Goal: Information Seeking & Learning: Learn about a topic

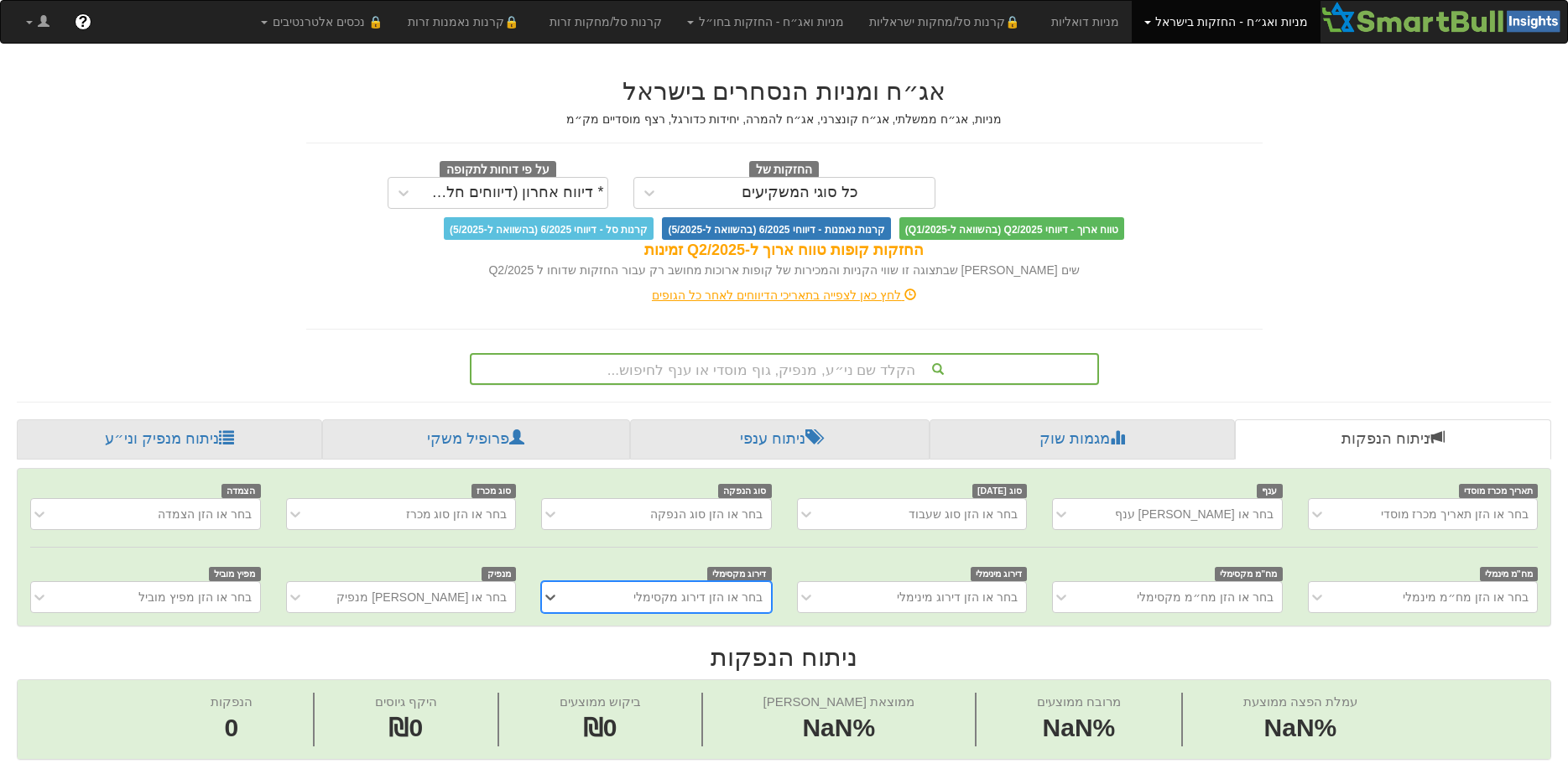
scroll to position [35, 0]
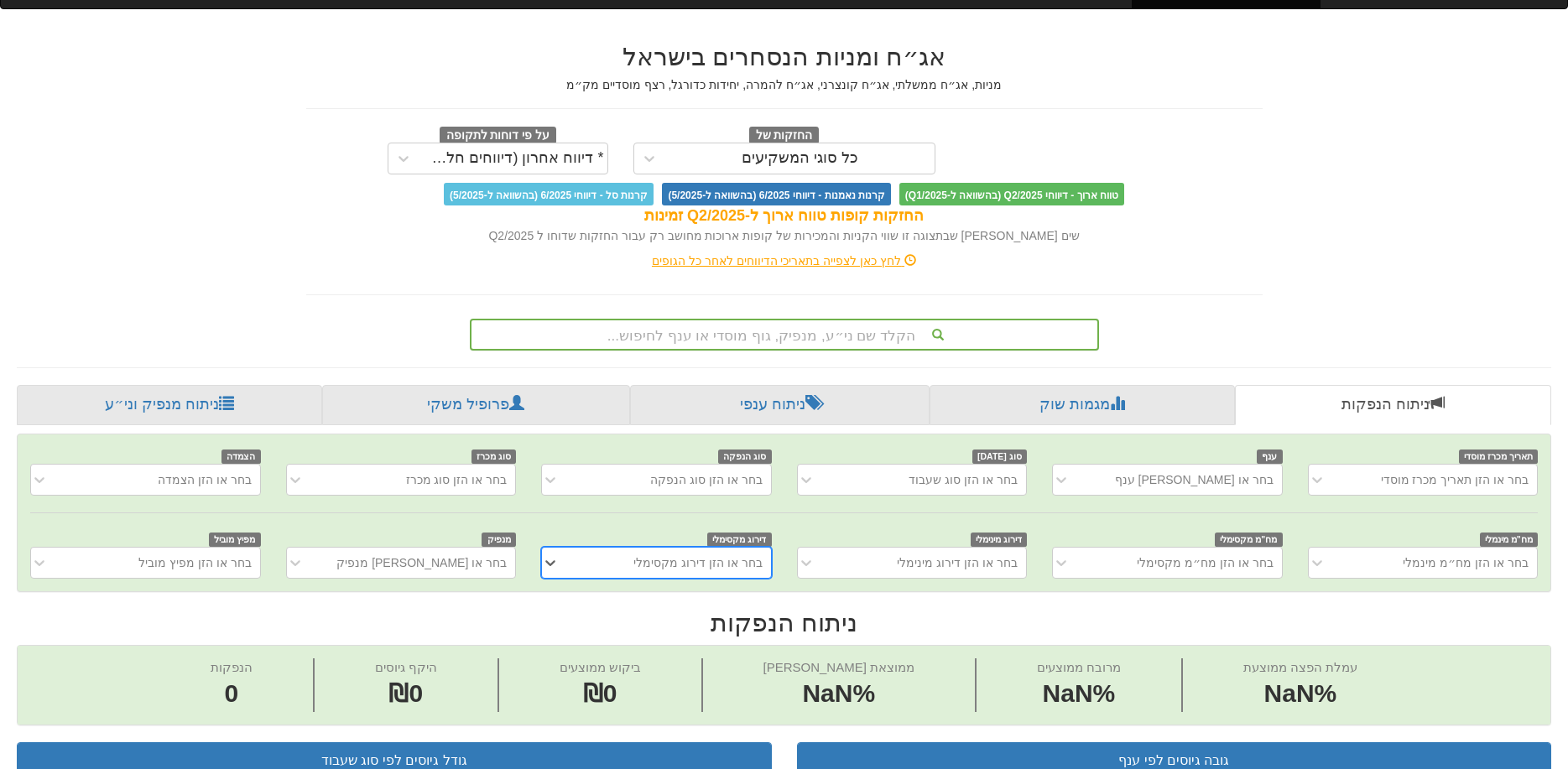
click at [844, 351] on div "הקלד שם ני״ע, מנפיק, גוף מוסדי או ענף לחיפוש..." at bounding box center [784, 334] width 629 height 32
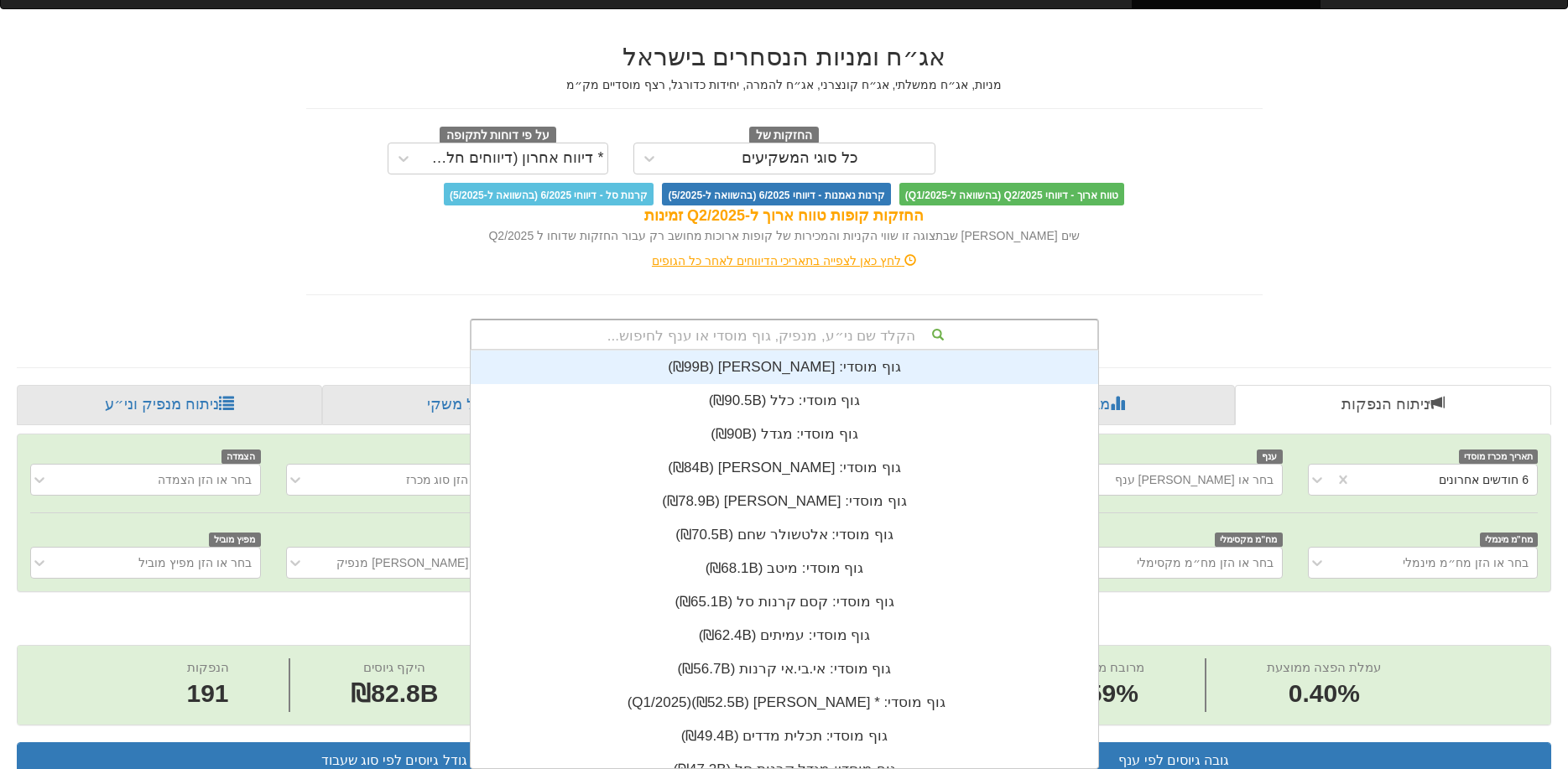
scroll to position [0, 0]
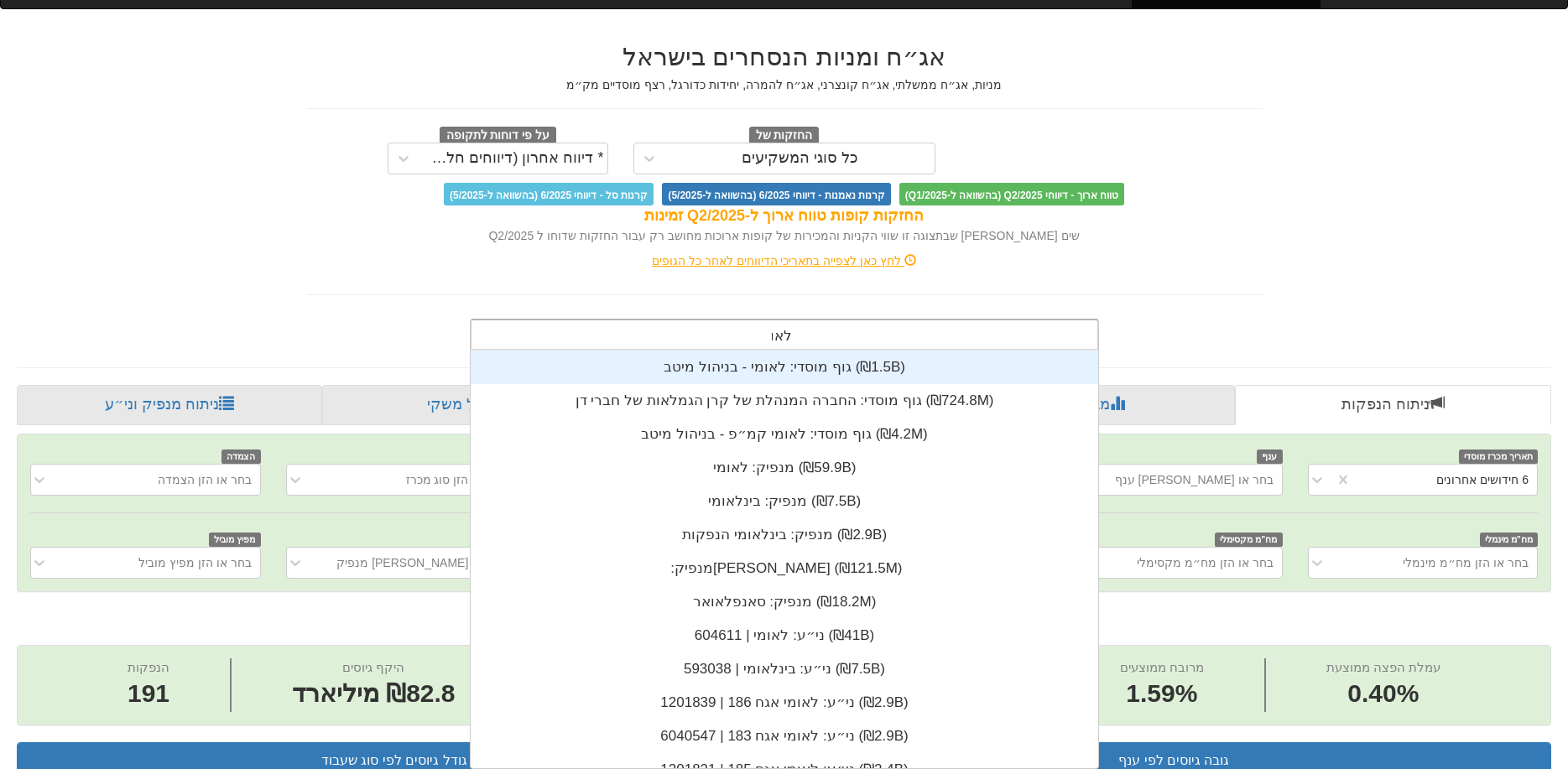
type input "לאומי"
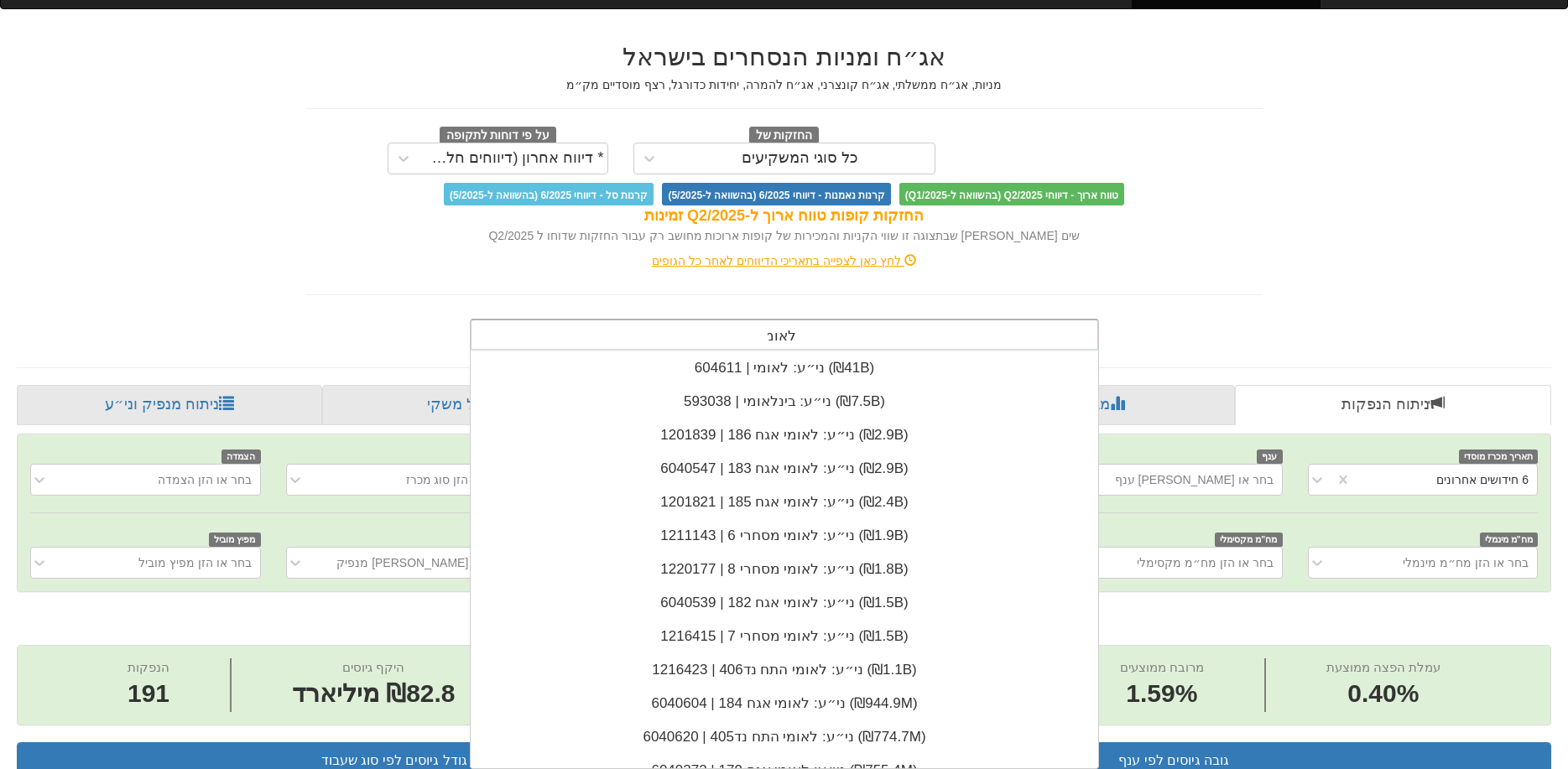
scroll to position [168, 0]
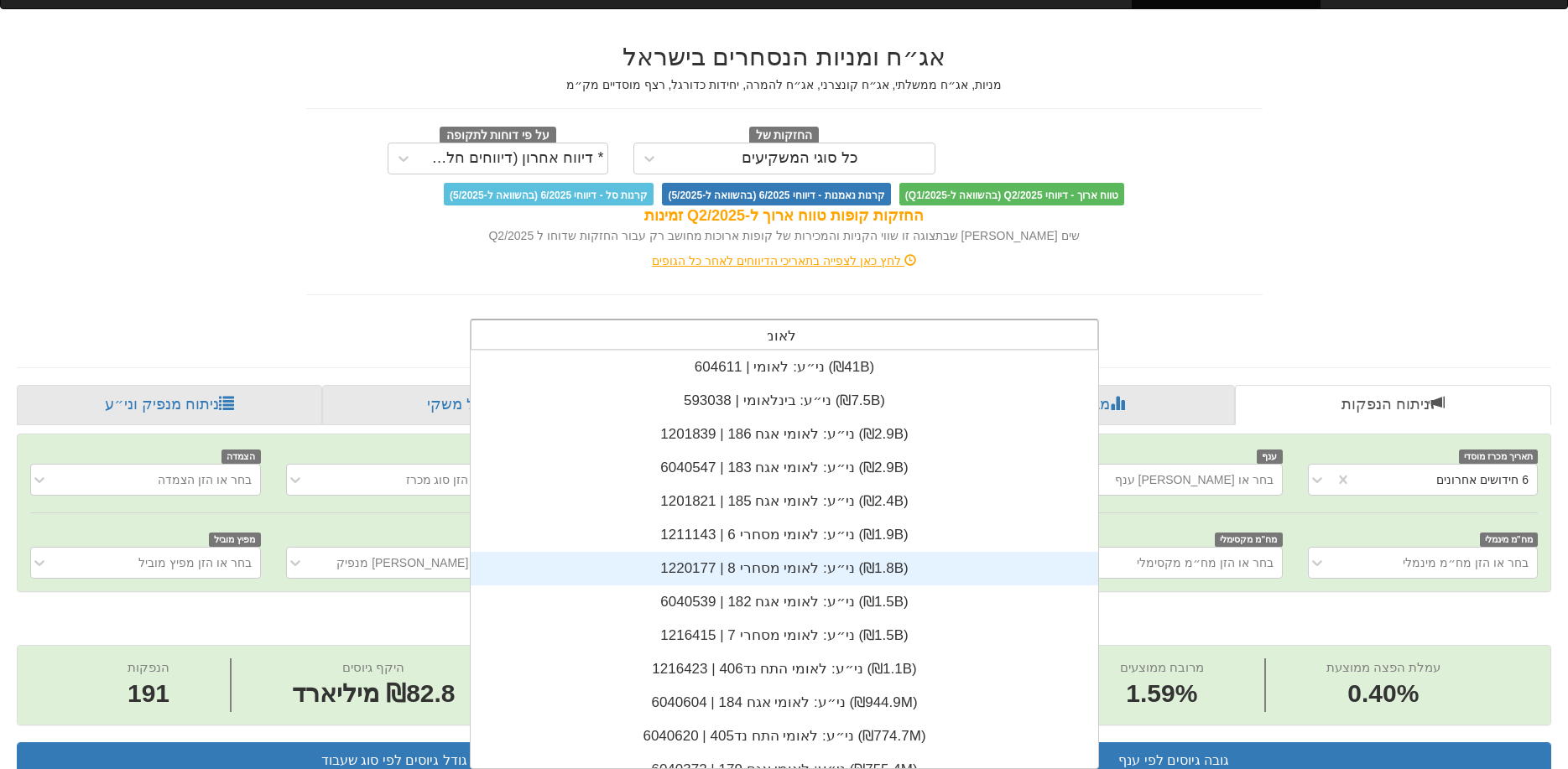
click at [845, 610] on div "ני״ע: ‏לאומי אגח 182 | 6040539 ‎(₪1.5B)‎" at bounding box center [784, 601] width 628 height 34
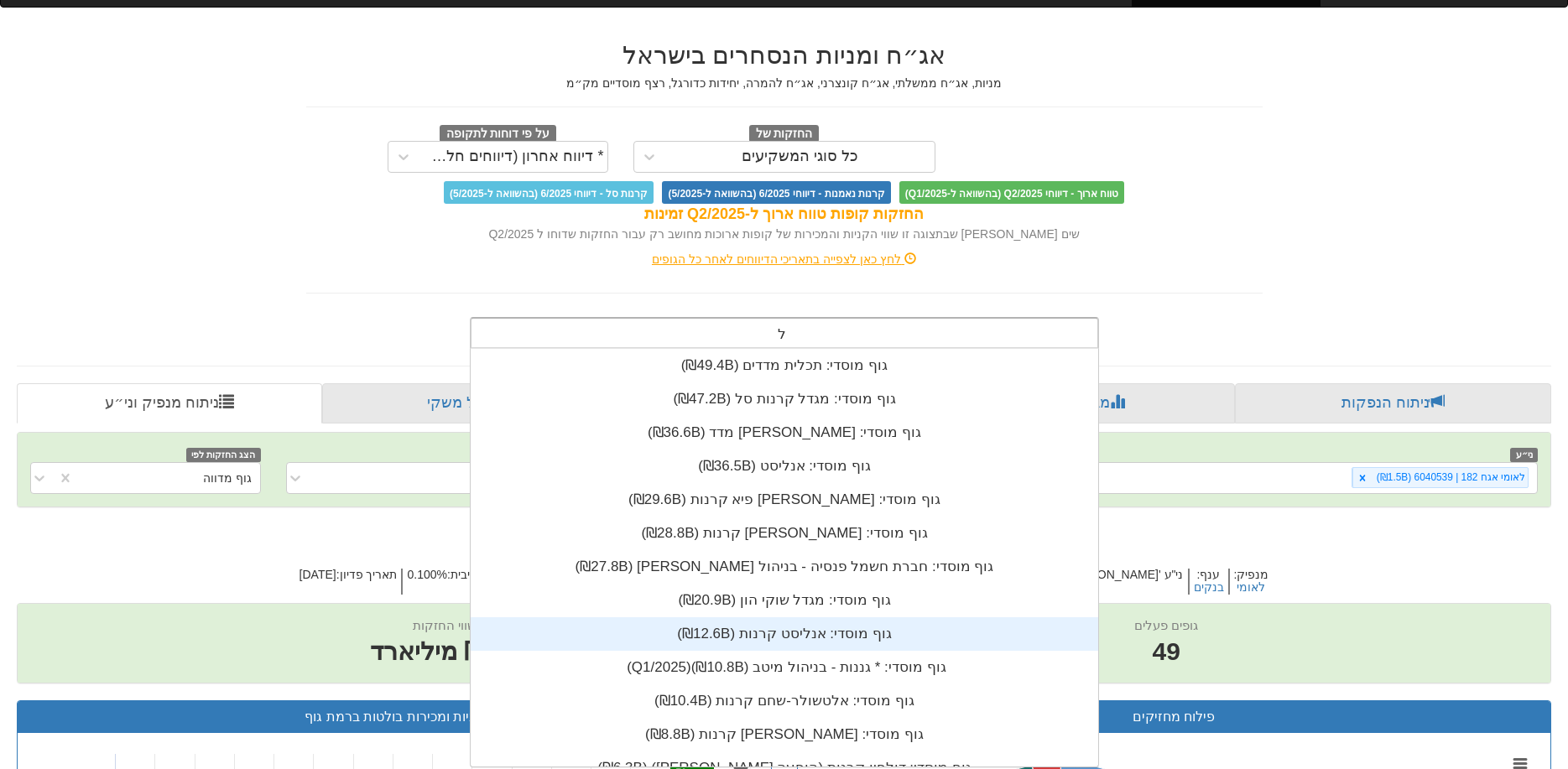
scroll to position [35, 0]
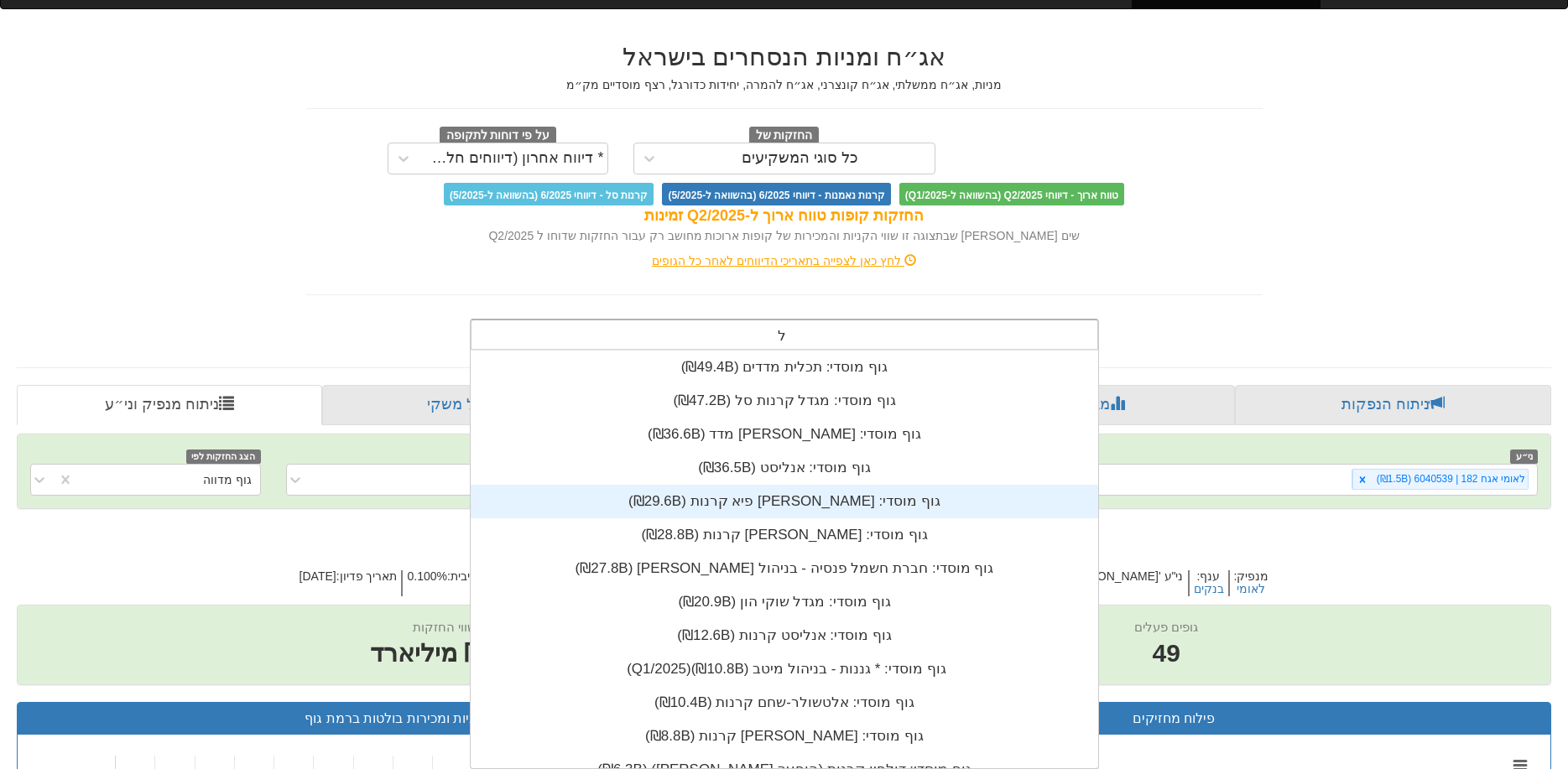
type input "לאומי"
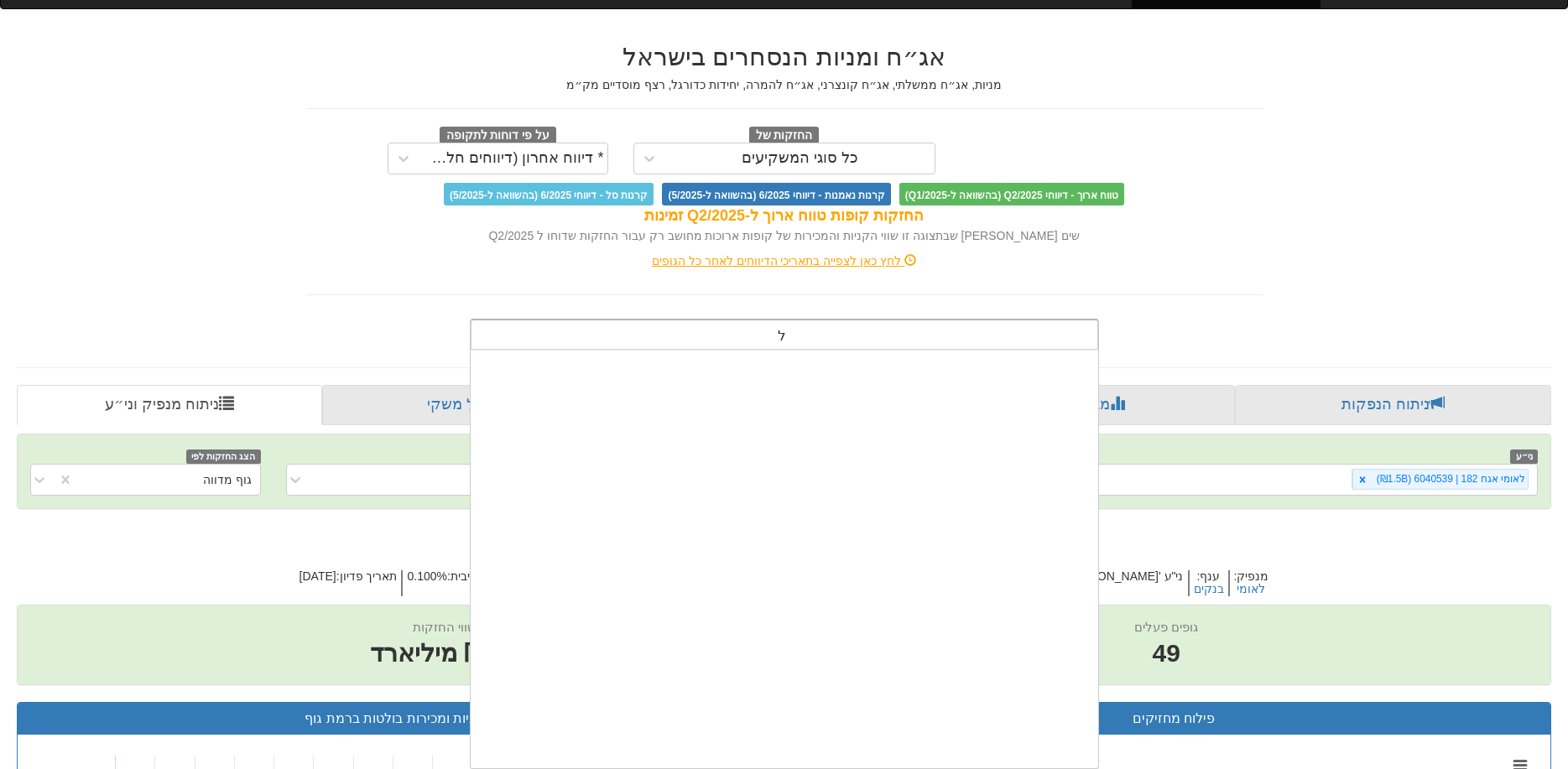
scroll to position [417, 0]
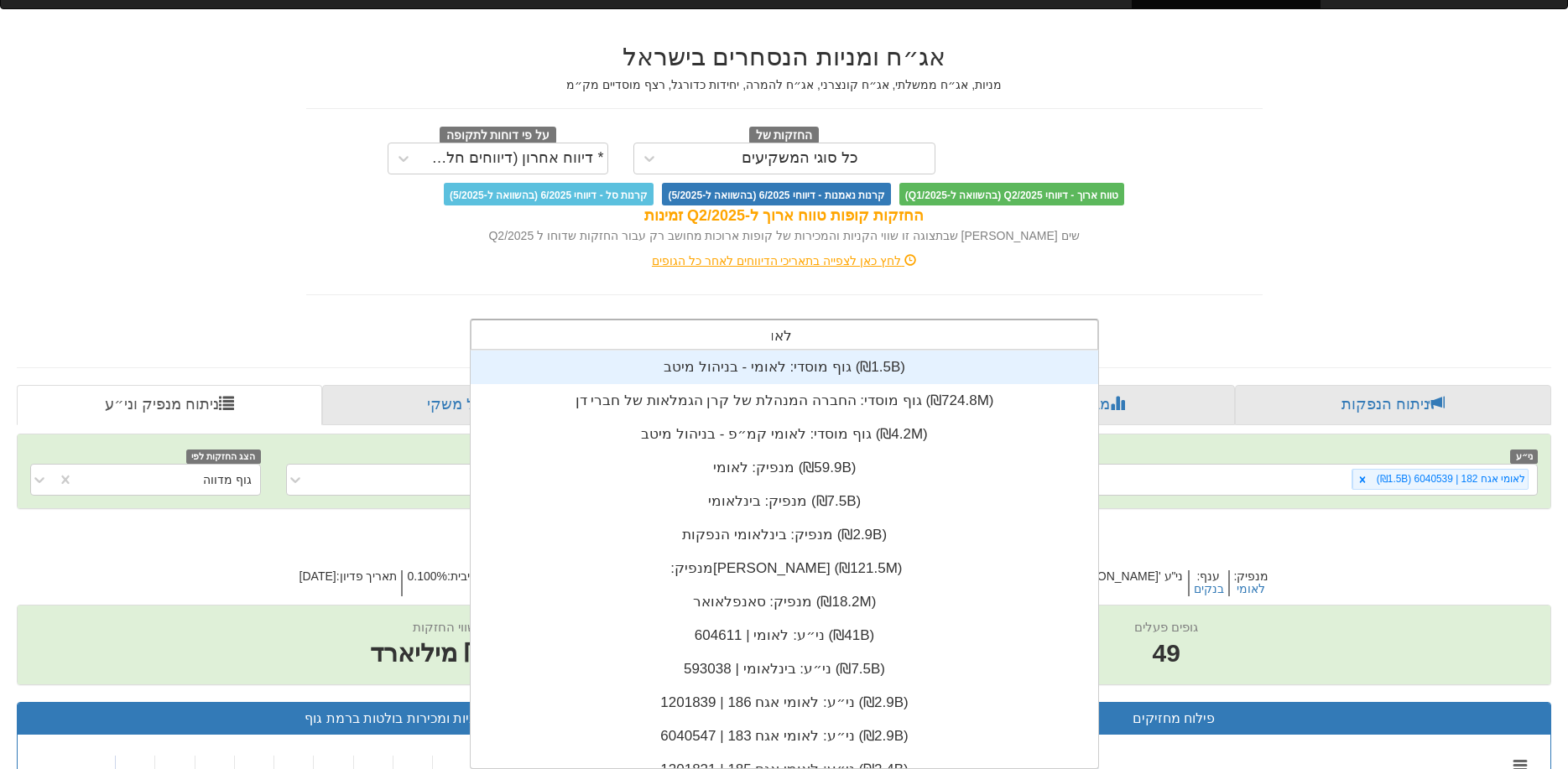
type input "לאומי"
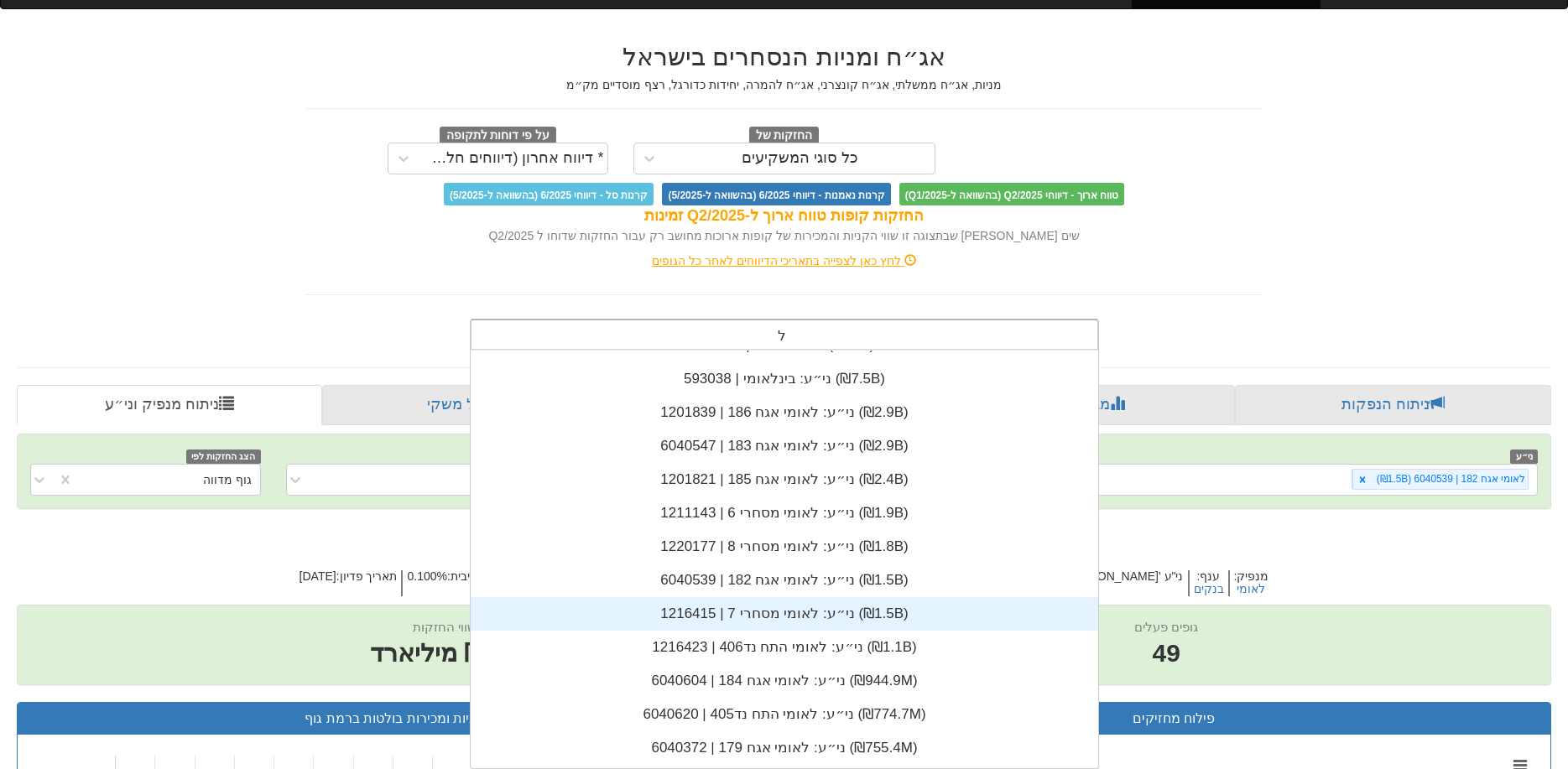
scroll to position [201, 0]
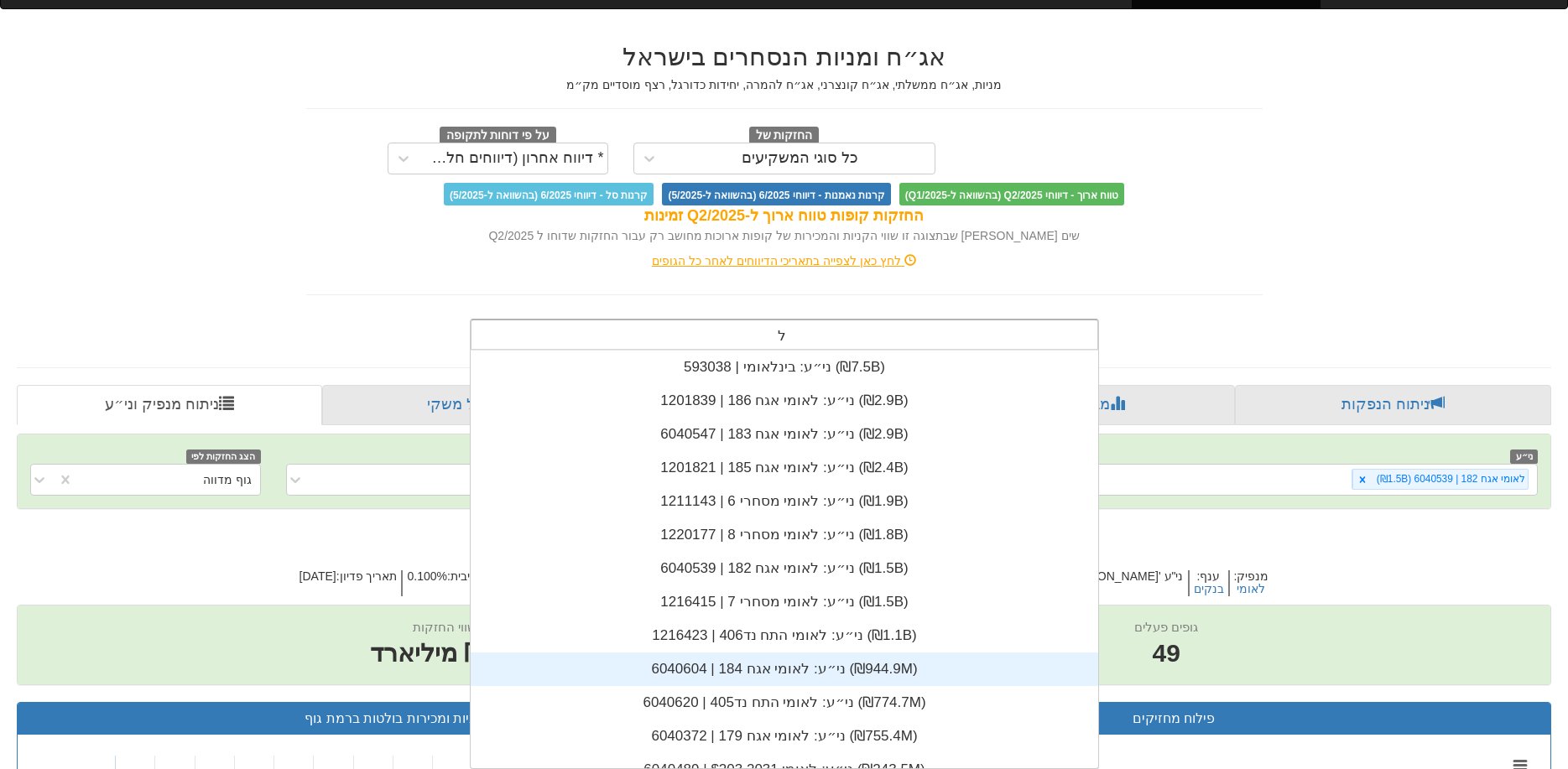
click at [813, 677] on div "ני״ע: ‏לאומי אגח 184 | 6040604 ‎(₪944.9M)‎" at bounding box center [784, 669] width 628 height 34
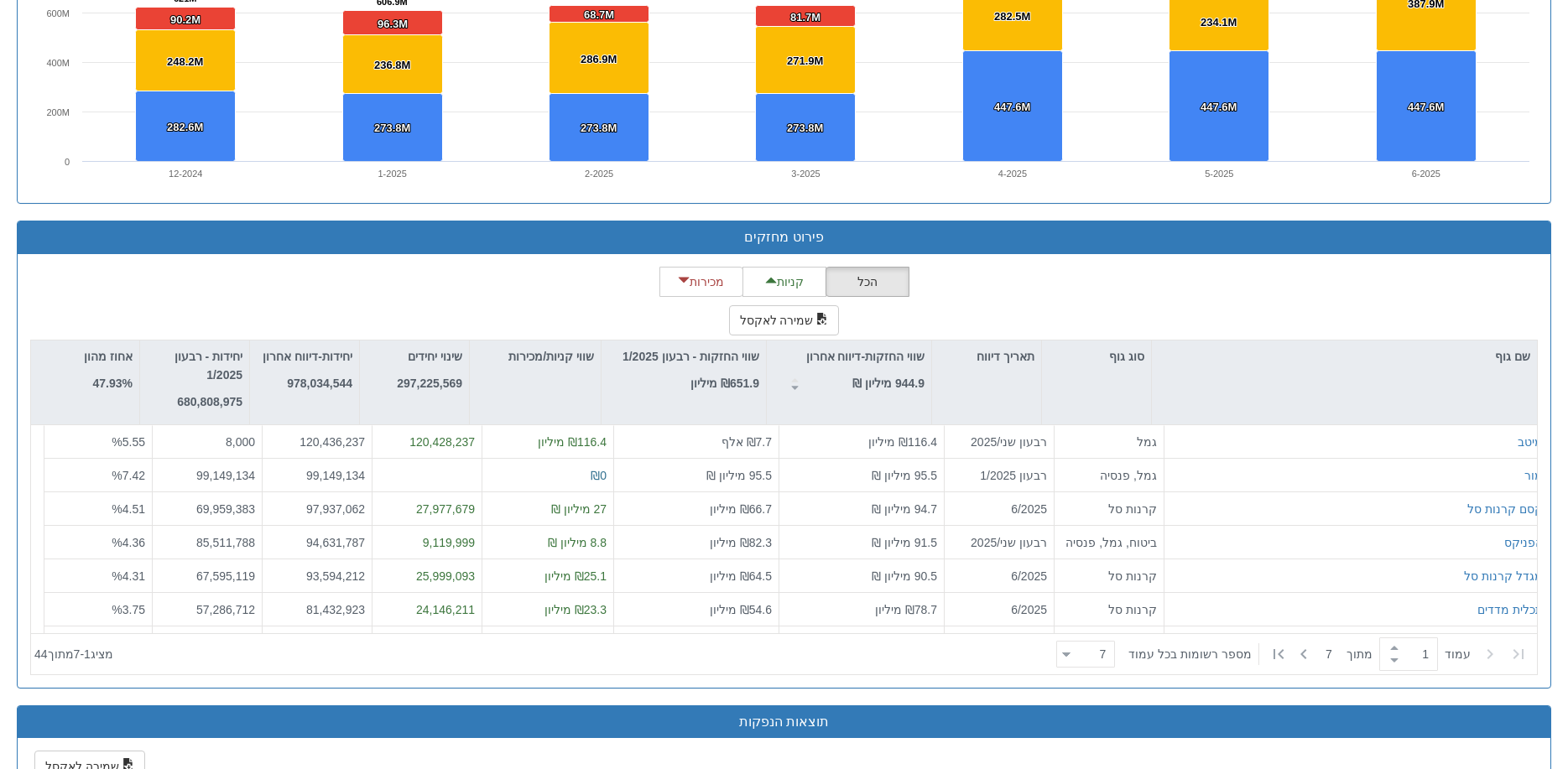
scroll to position [1342, 0]
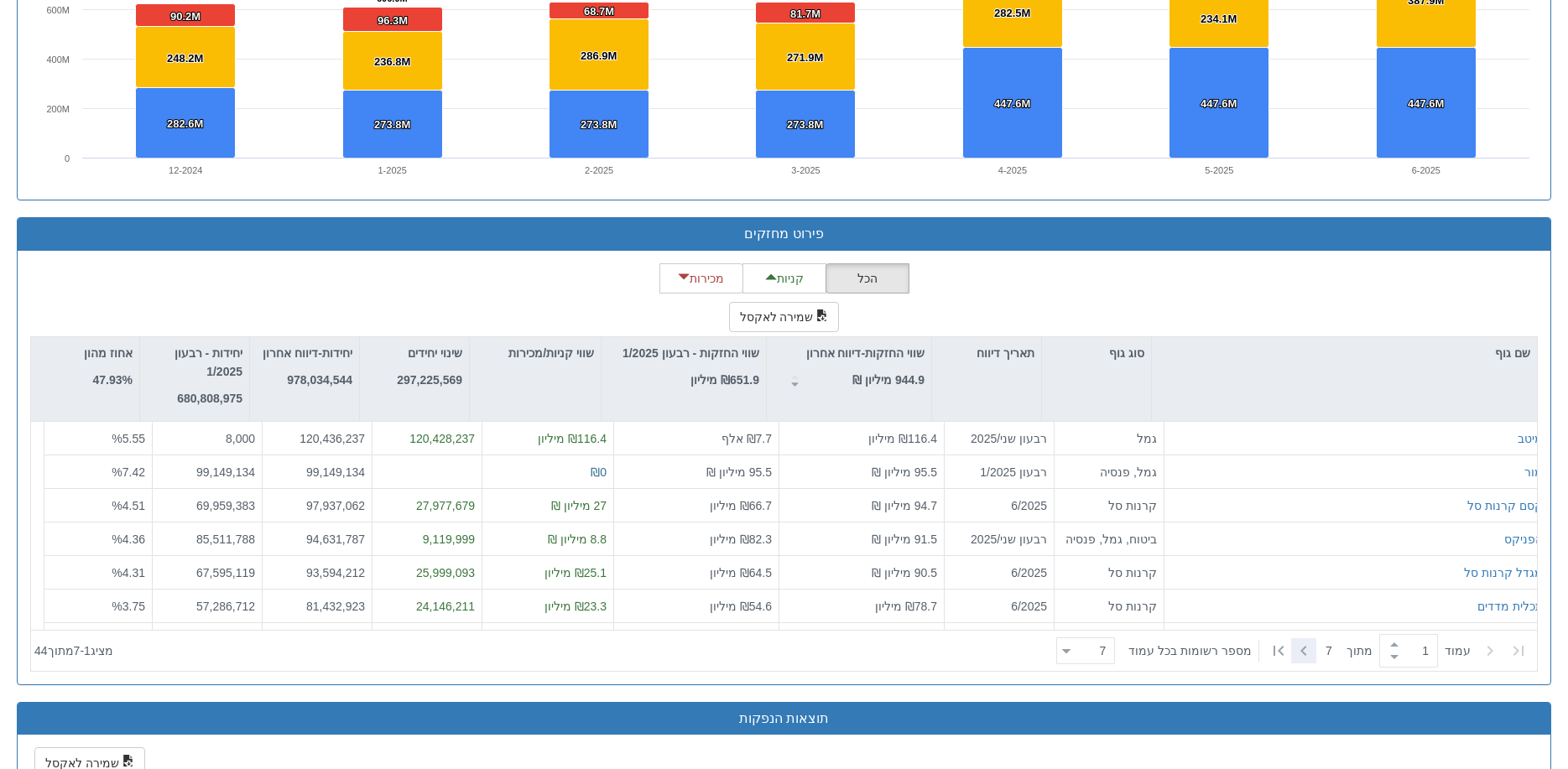
click at [1303, 653] on icon at bounding box center [1303, 650] width 20 height 20
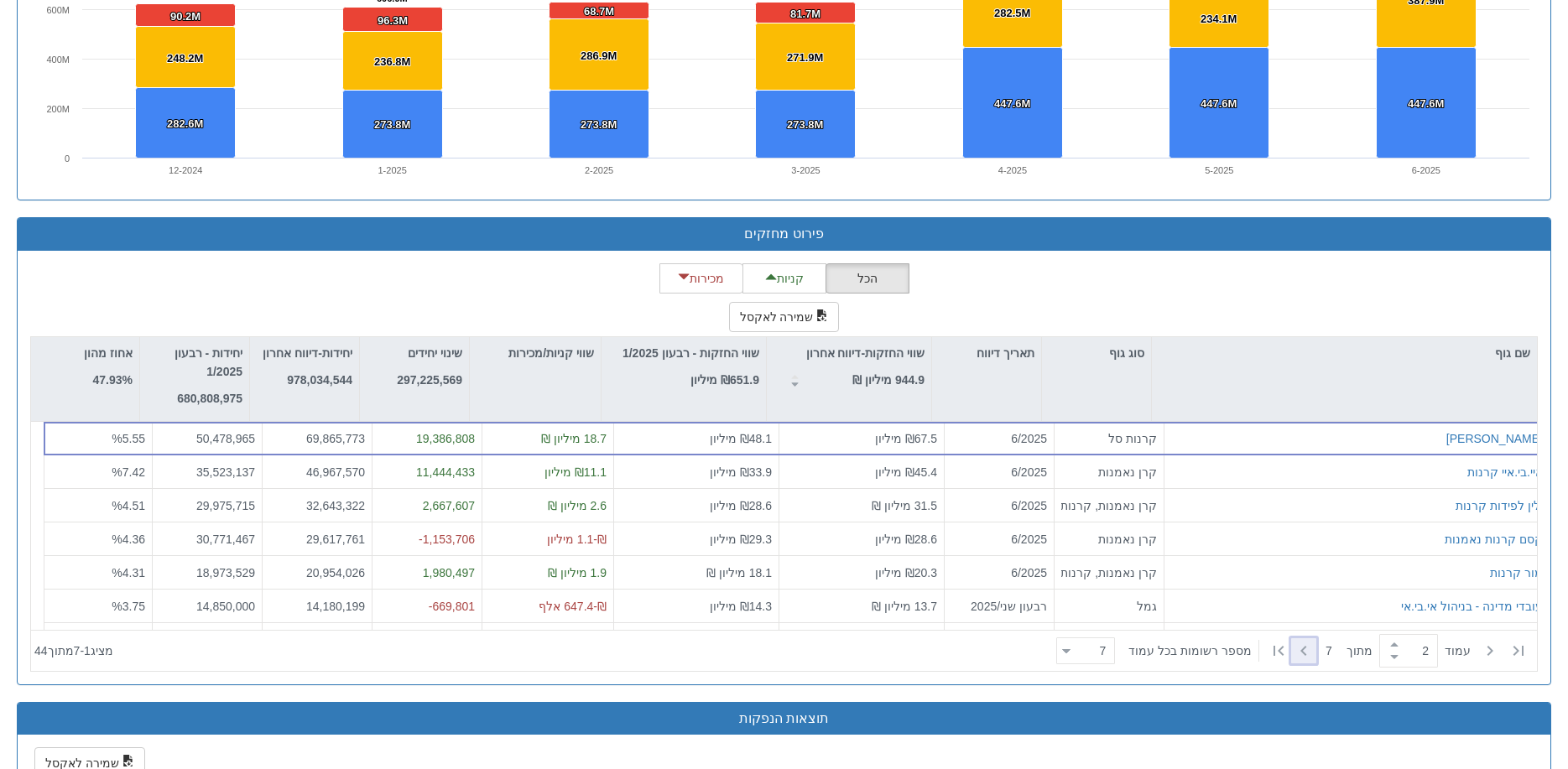
click at [1303, 653] on icon at bounding box center [1303, 650] width 20 height 20
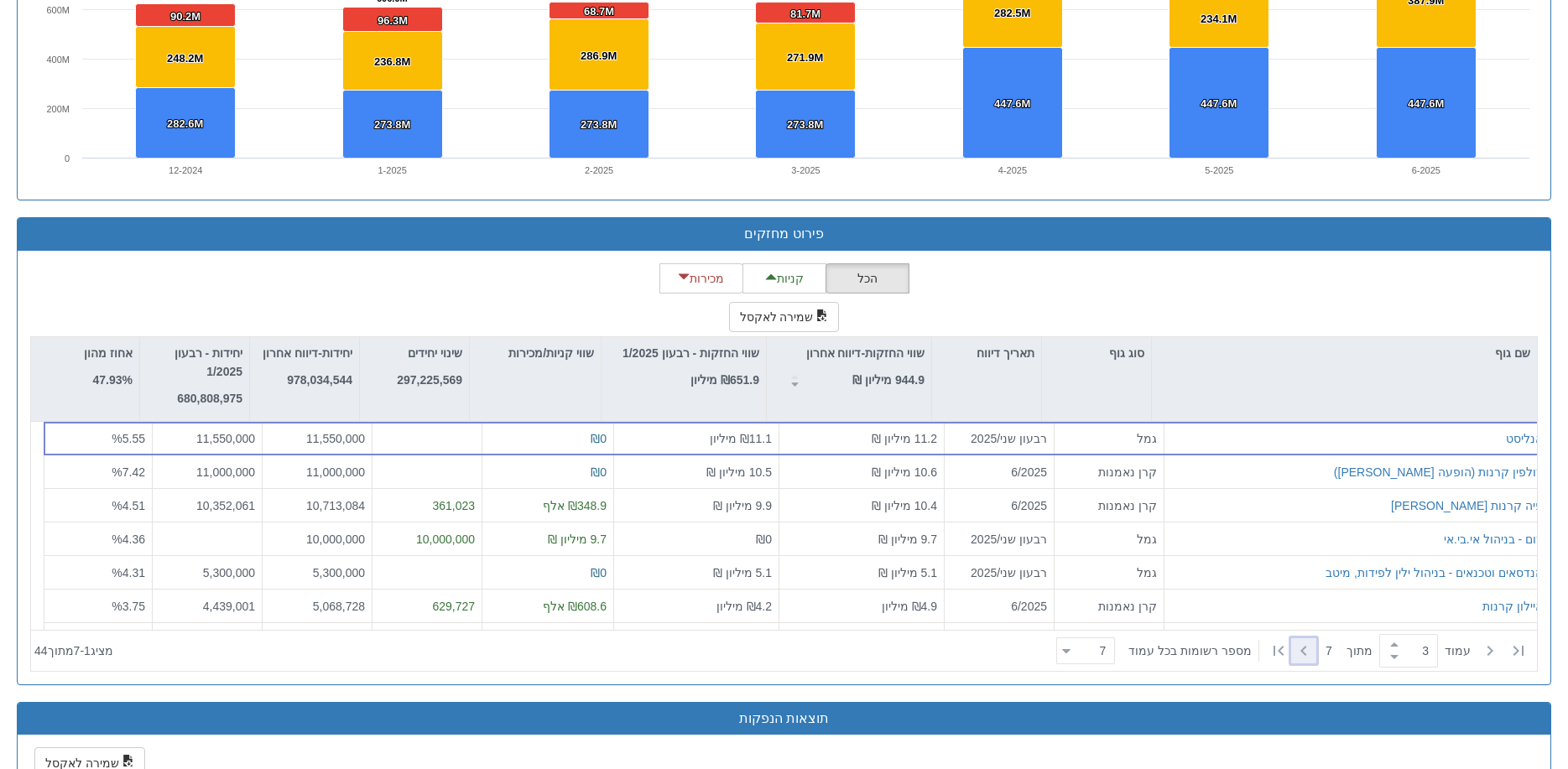
click at [1303, 653] on icon at bounding box center [1303, 650] width 20 height 20
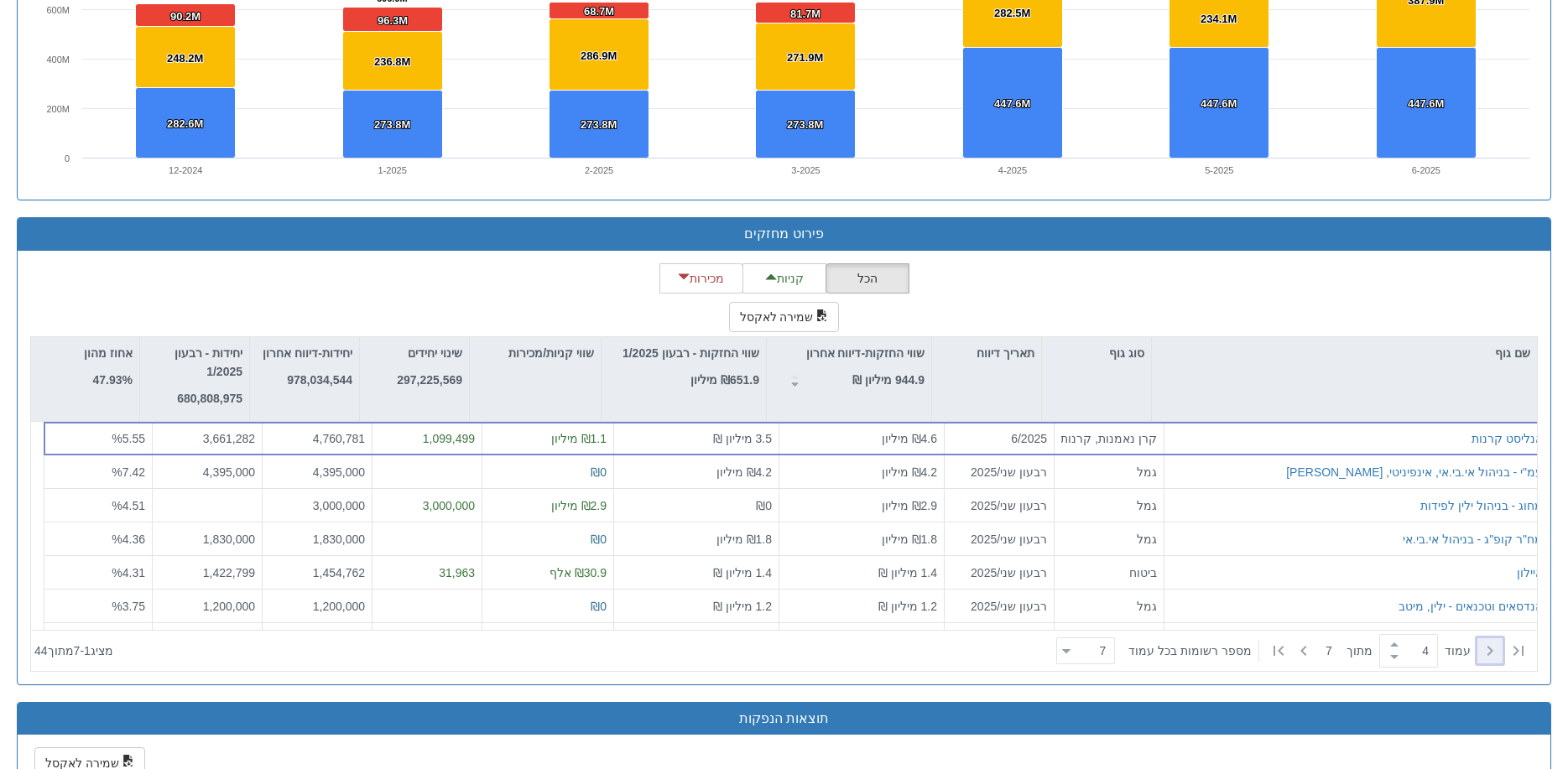
click at [1485, 645] on icon at bounding box center [1489, 650] width 20 height 20
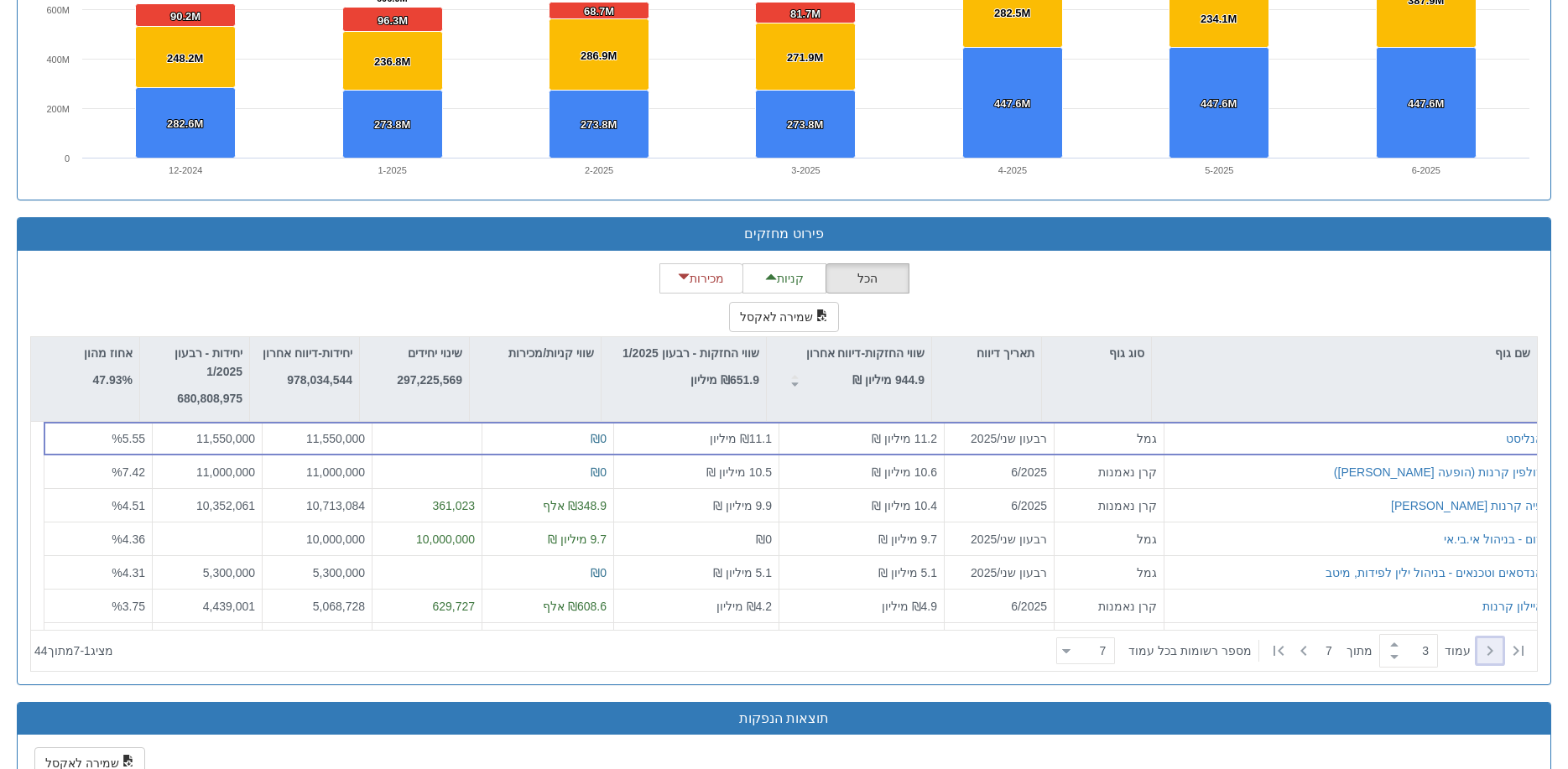
click at [1485, 645] on icon at bounding box center [1489, 650] width 20 height 20
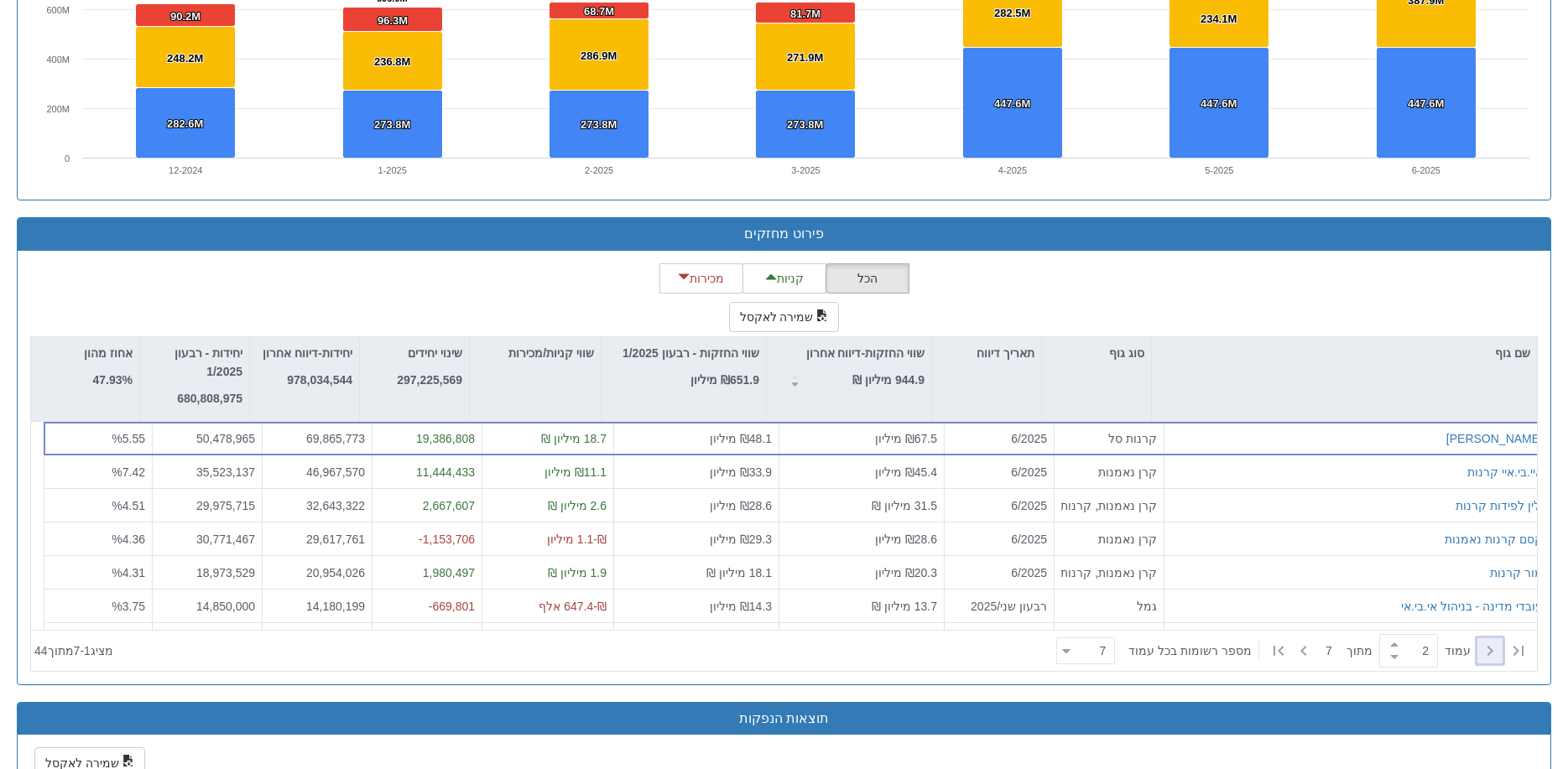
click at [1485, 645] on icon at bounding box center [1489, 650] width 20 height 20
type input "1"
